Goal: Task Accomplishment & Management: Manage account settings

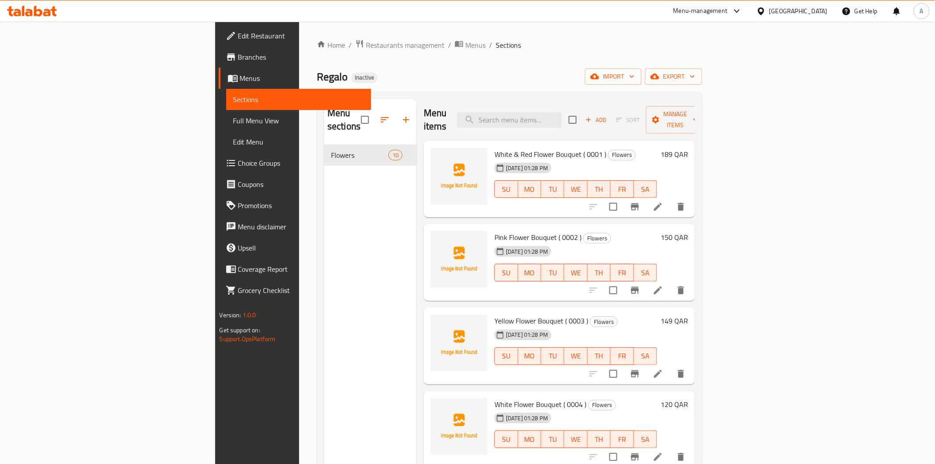
click at [819, 18] on div "Qatar" at bounding box center [791, 10] width 85 height 21
click at [816, 15] on div "Qatar" at bounding box center [798, 11] width 58 height 10
click at [707, 150] on div "[GEOGRAPHIC_DATA]" at bounding box center [732, 153] width 58 height 10
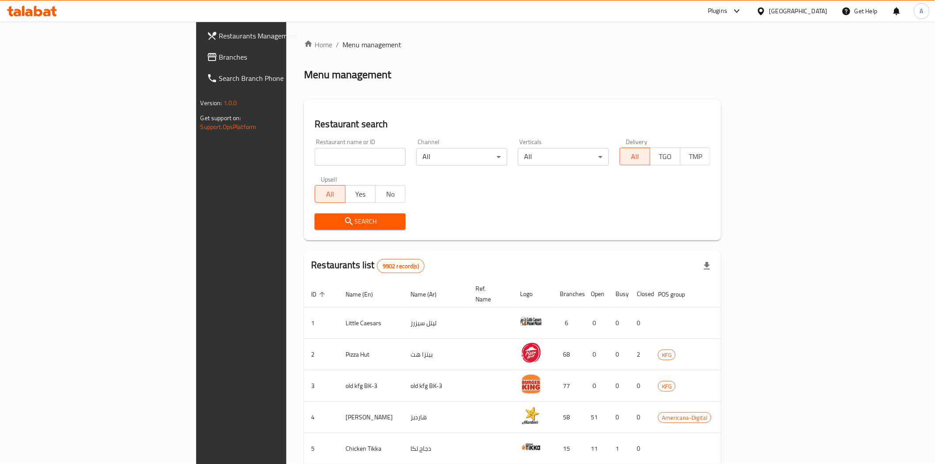
click at [200, 50] on link "Branches" at bounding box center [276, 56] width 152 height 21
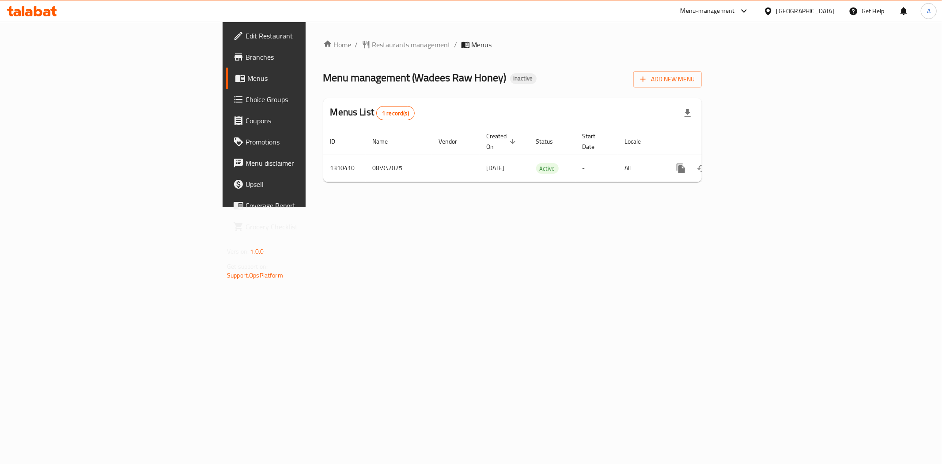
drag, startPoint x: 0, startPoint y: 0, endPoint x: 622, endPoint y: 100, distance: 629.5
click at [531, 74] on div "Menu management ( Wadees Raw Honey ) Inactive Add New Menu" at bounding box center [512, 78] width 379 height 20
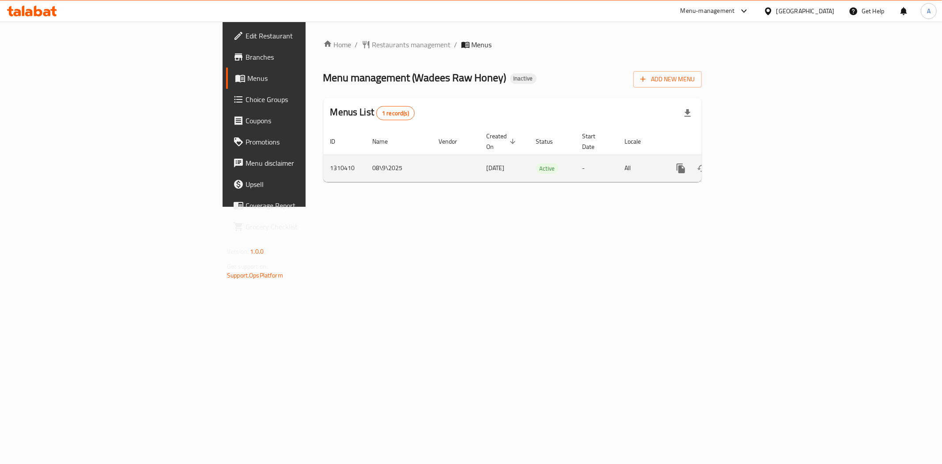
click at [750, 163] on icon "enhanced table" at bounding box center [745, 168] width 11 height 11
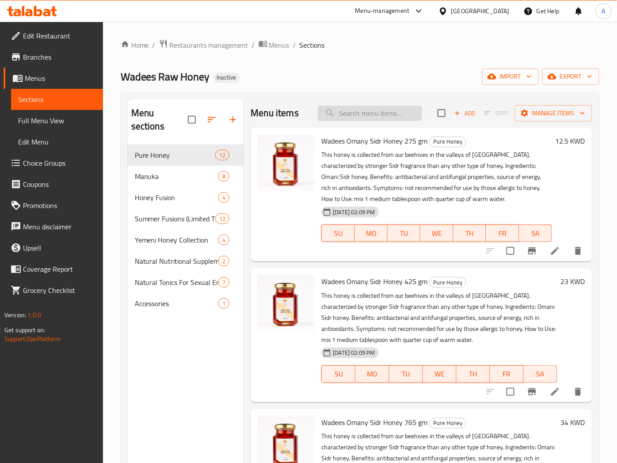
click at [346, 107] on input "search" at bounding box center [370, 113] width 104 height 15
paste input "Snap Pack Kids Manuka Honey +5 UMF"
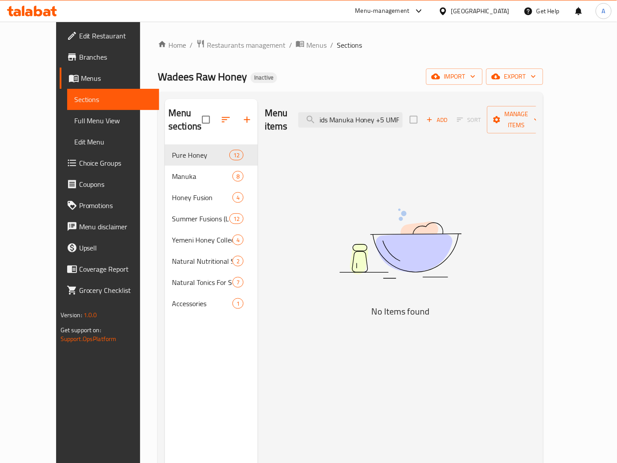
type input "Snap Pack Kids Manuka Honey +5 UMF"
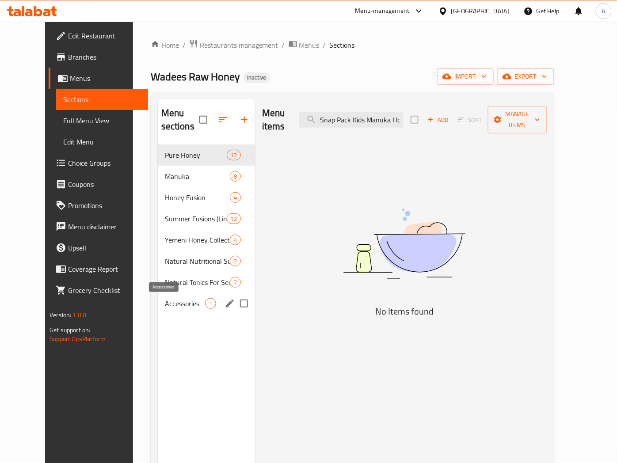
drag, startPoint x: 168, startPoint y: 303, endPoint x: 170, endPoint y: 296, distance: 6.9
click at [168, 303] on span "Accessories" at bounding box center [185, 303] width 40 height 11
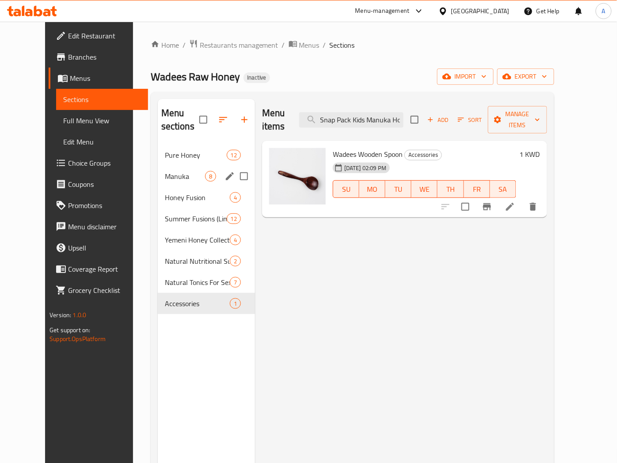
click at [170, 173] on span "Manuka" at bounding box center [185, 176] width 40 height 11
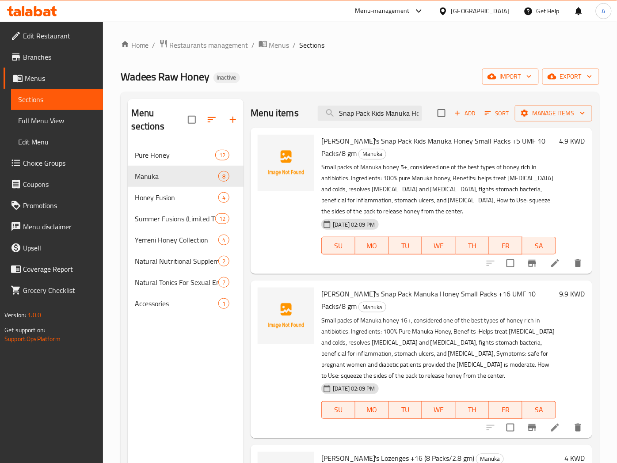
click at [506, 11] on div "[GEOGRAPHIC_DATA]" at bounding box center [480, 11] width 58 height 10
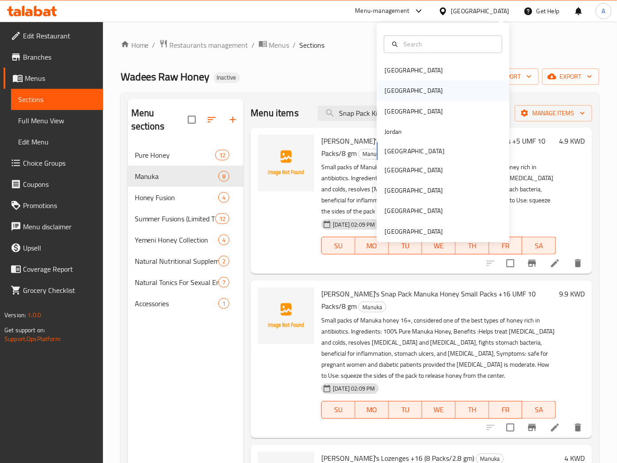
click at [402, 86] on div "Egypt" at bounding box center [443, 91] width 133 height 20
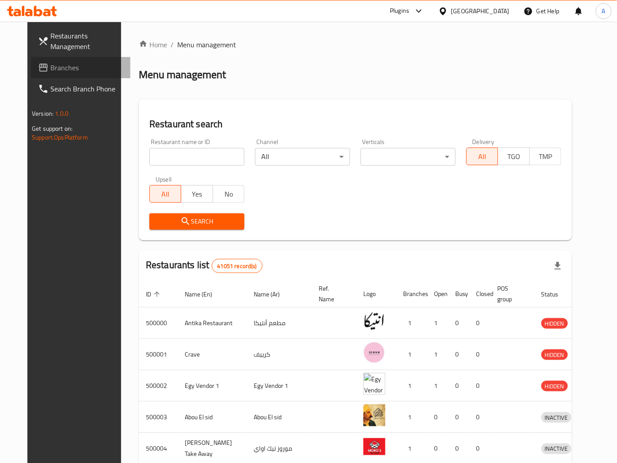
click at [50, 64] on span "Branches" at bounding box center [86, 67] width 73 height 11
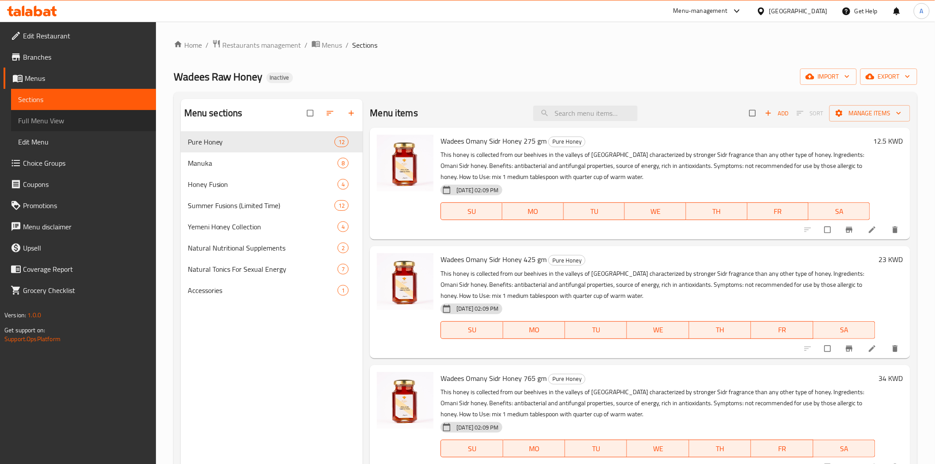
click at [95, 115] on span "Full Menu View" at bounding box center [83, 120] width 131 height 11
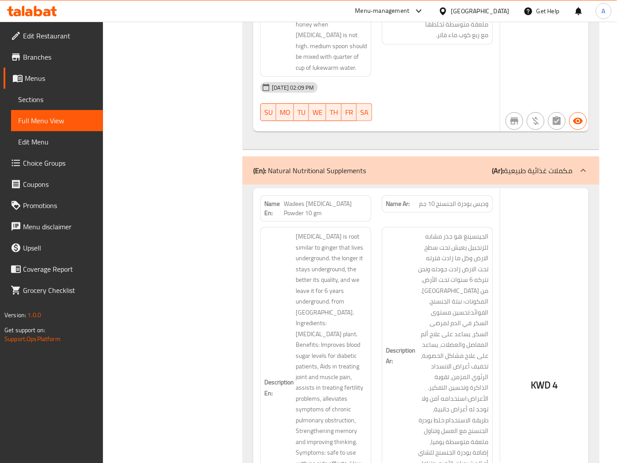
scroll to position [14080, 0]
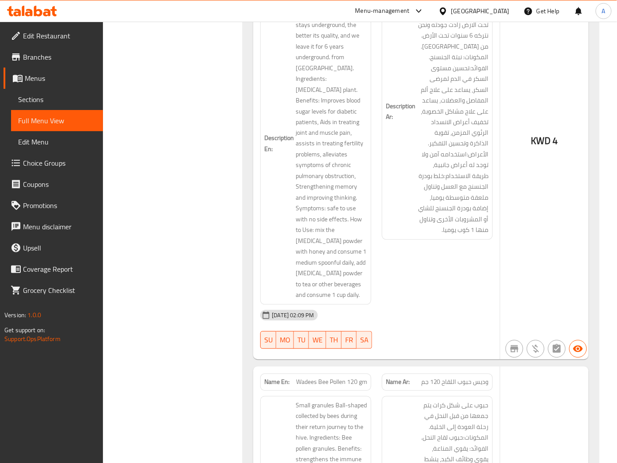
scroll to position [14276, 0]
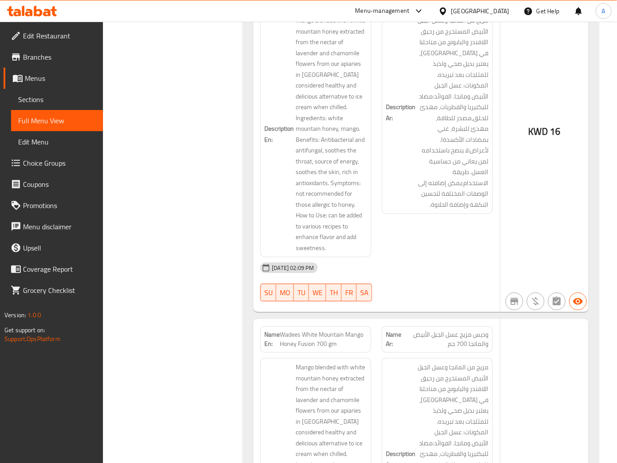
scroll to position [11826, 0]
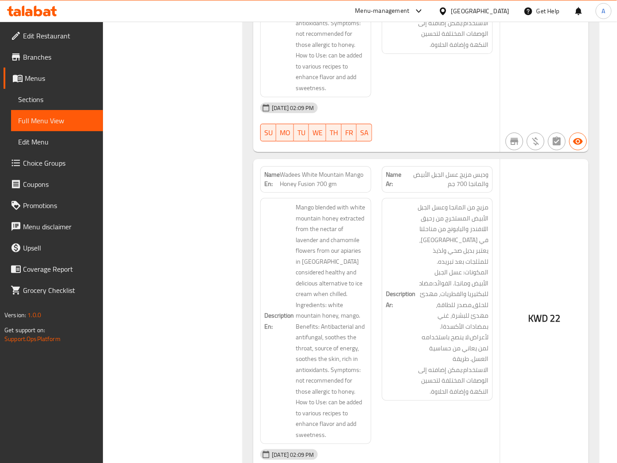
scroll to position [12022, 0]
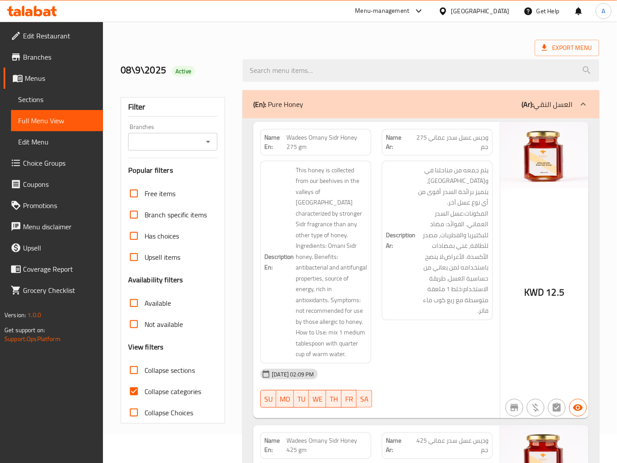
scroll to position [0, 0]
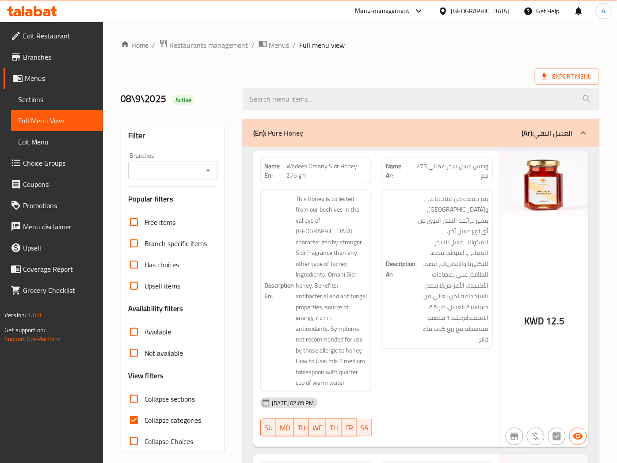
click at [498, 138] on div "(En): Pure Honey (Ar): العسل النقي" at bounding box center [412, 133] width 319 height 11
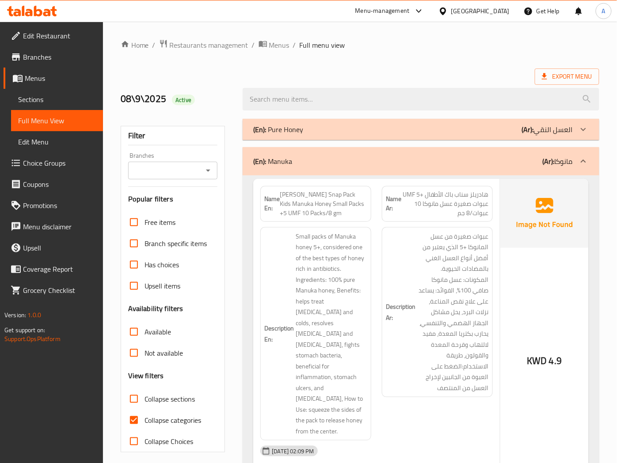
click at [398, 72] on div "Export Menu" at bounding box center [360, 76] width 478 height 16
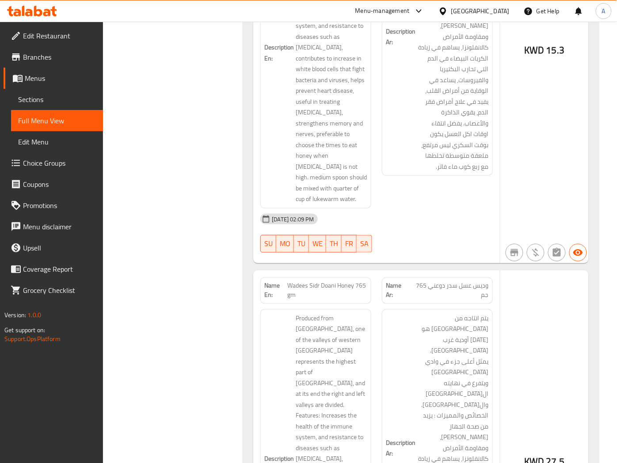
scroll to position [10419, 0]
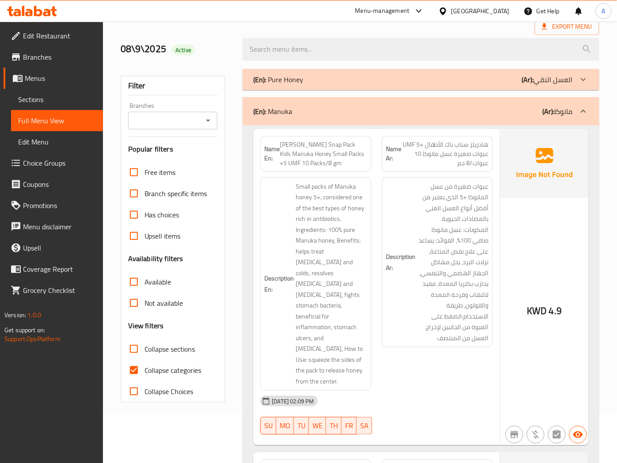
scroll to position [0, 0]
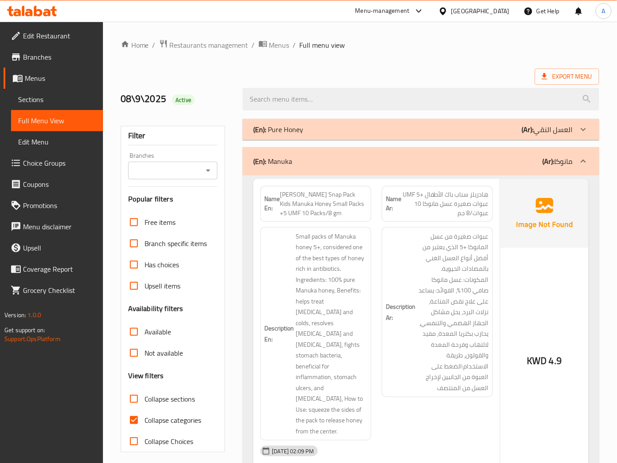
click at [452, 212] on span "هادريلز سناب باك الأطفال +5 UMF عبوات صغيرة عسل مانوكا 10 عبوات/8 جم" at bounding box center [444, 204] width 87 height 28
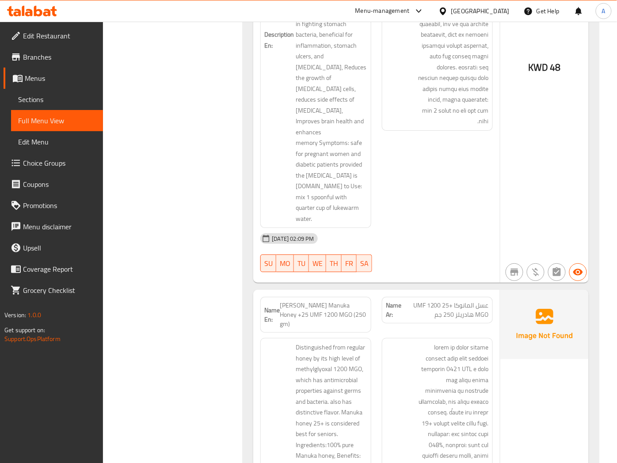
scroll to position [2700, 0]
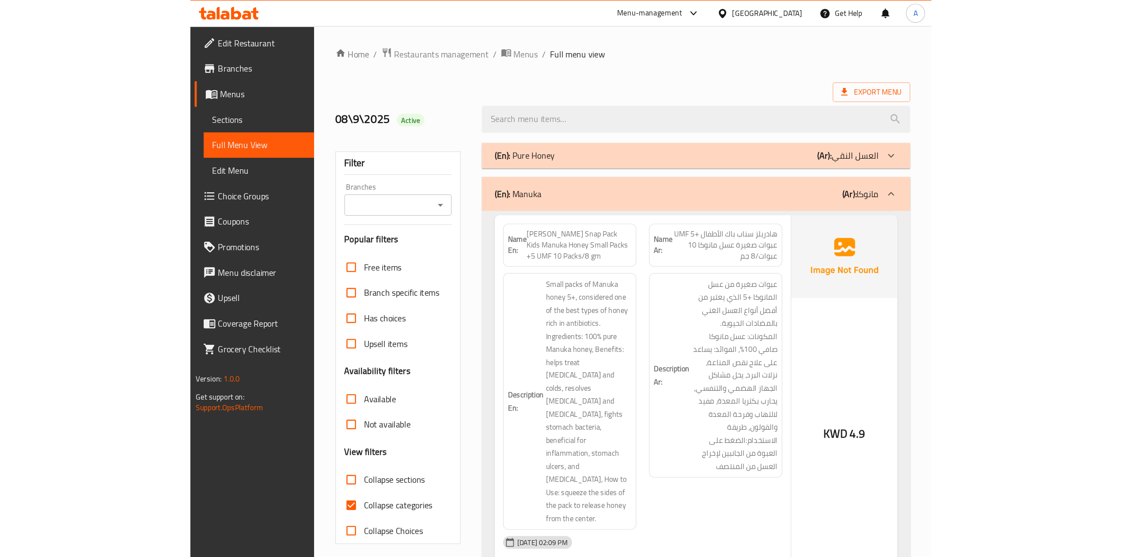
scroll to position [610, 0]
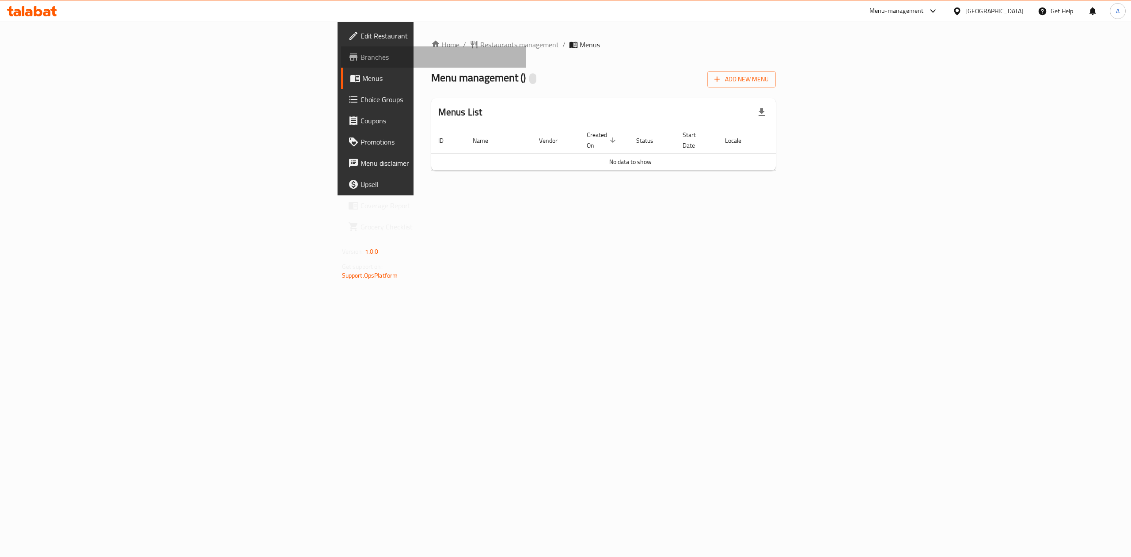
click at [360, 56] on span "Branches" at bounding box center [439, 57] width 159 height 11
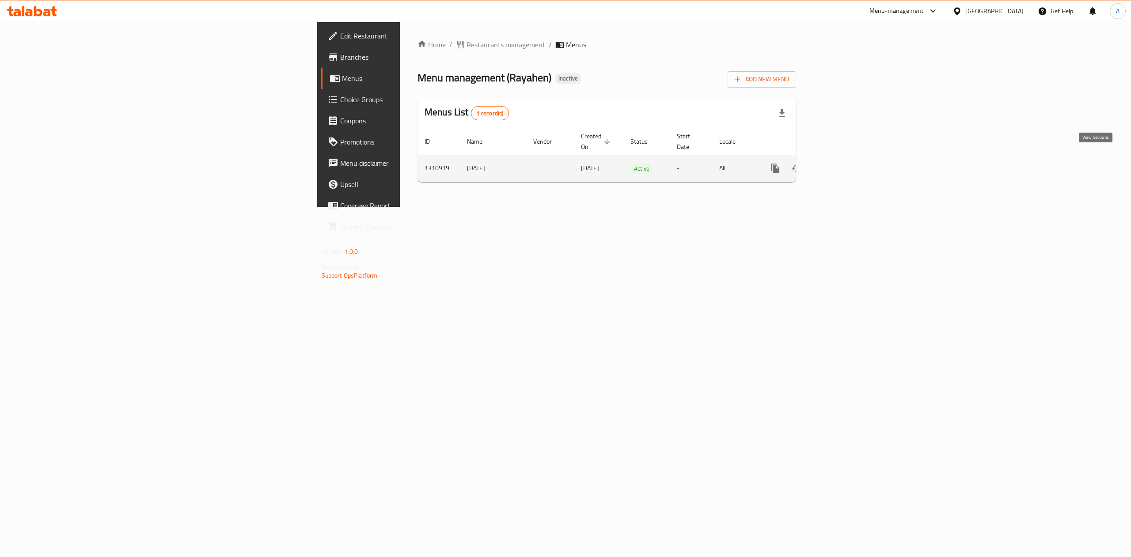
click at [844, 163] on icon "enhanced table" at bounding box center [839, 168] width 11 height 11
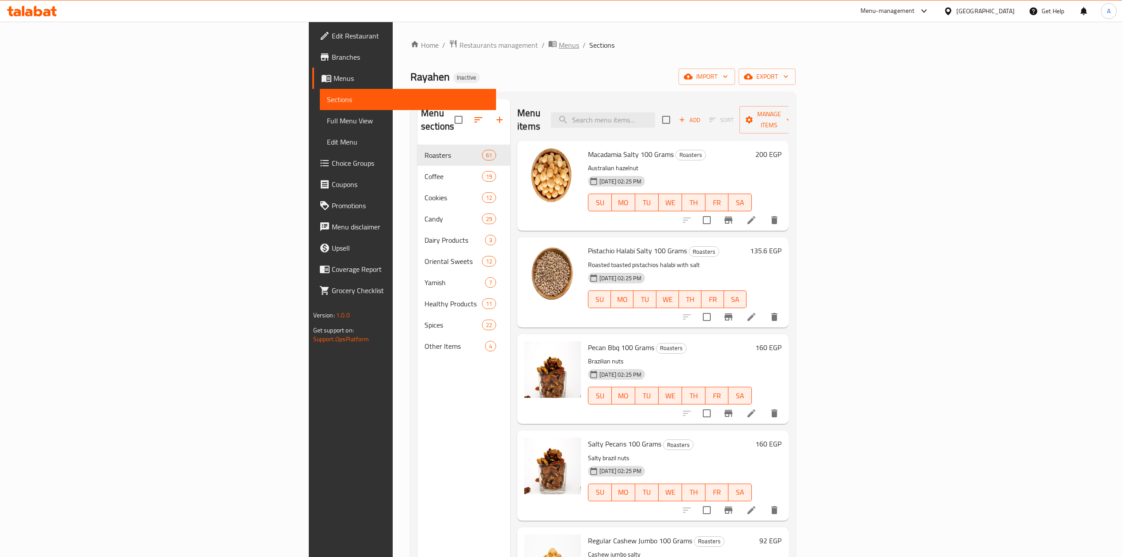
click at [559, 48] on span "Menus" at bounding box center [569, 45] width 20 height 11
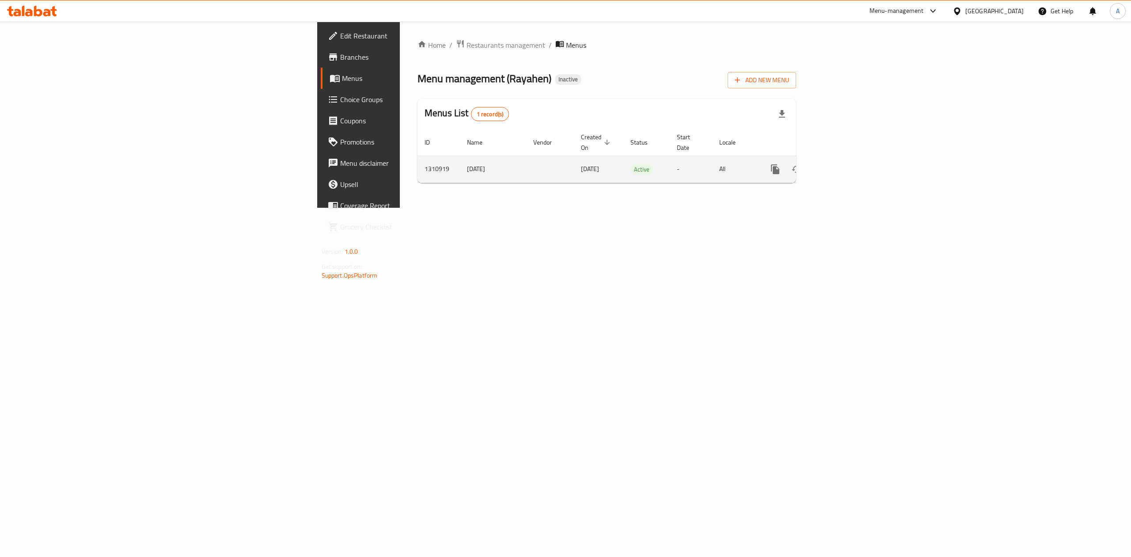
click at [581, 163] on span "10/09/2025" at bounding box center [590, 168] width 18 height 11
click at [850, 159] on link "enhanced table" at bounding box center [838, 169] width 21 height 21
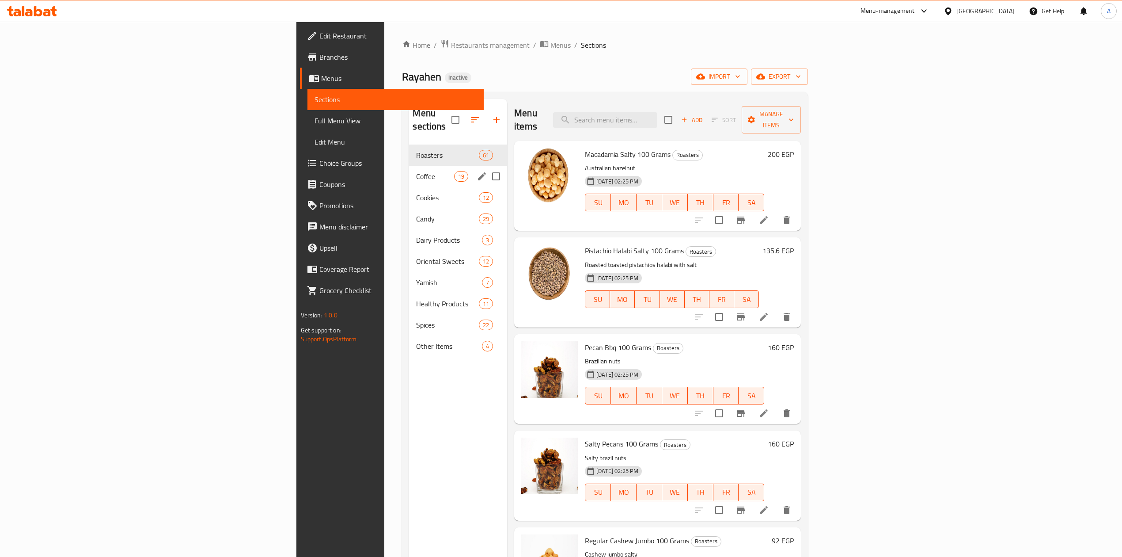
click at [409, 166] on div "Coffee 19" at bounding box center [458, 176] width 98 height 21
click at [409, 187] on div "Cookies 12" at bounding box center [458, 197] width 98 height 21
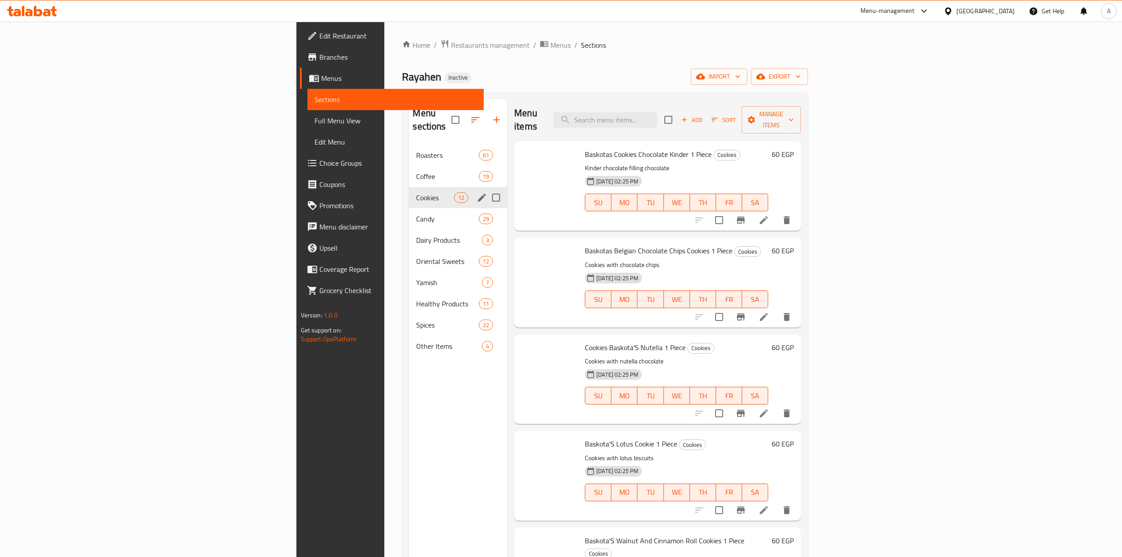
click at [409, 191] on div "Cookies 12" at bounding box center [458, 197] width 98 height 21
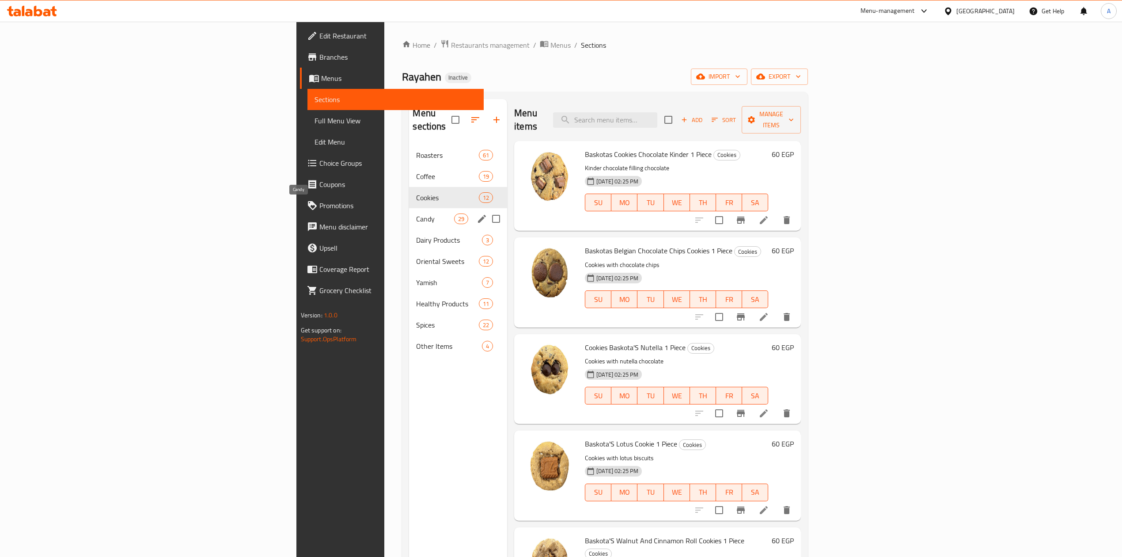
click at [409, 212] on div "Candy 29" at bounding box center [458, 218] width 98 height 21
click at [416, 235] on span "Dairy Products" at bounding box center [449, 240] width 66 height 11
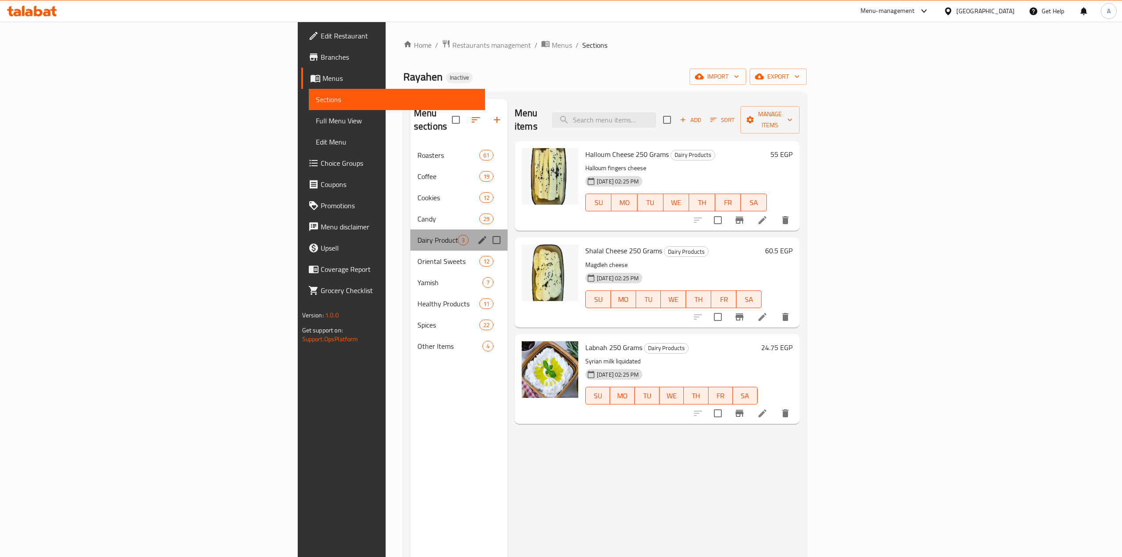
click at [410, 236] on div "Dairy Products 3" at bounding box center [458, 239] width 97 height 21
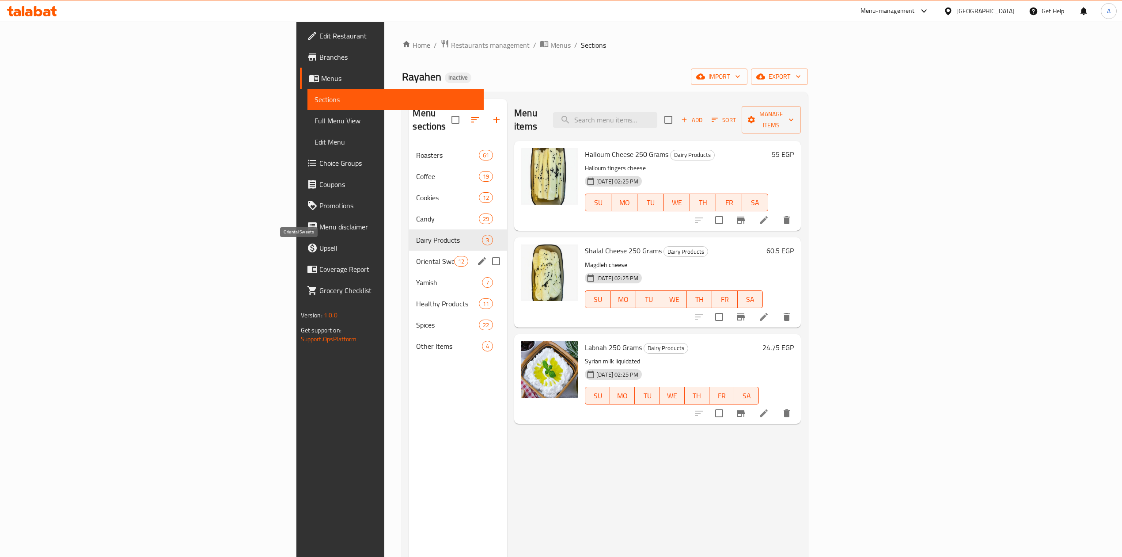
click at [416, 256] on span "Oriental Sweets" at bounding box center [435, 261] width 38 height 11
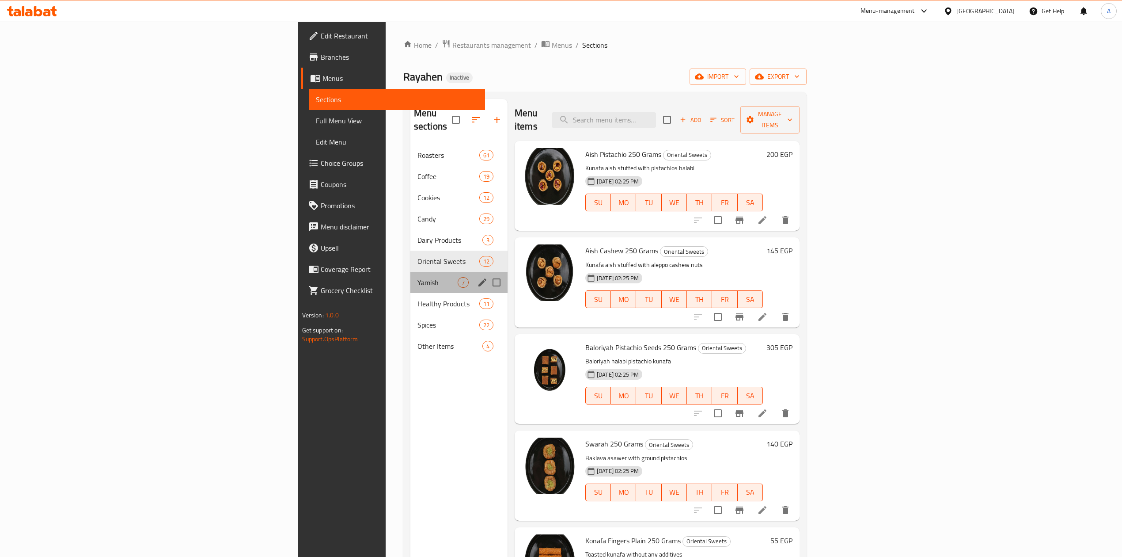
click at [410, 272] on div "Yamish 7" at bounding box center [458, 282] width 97 height 21
